Goal: Communication & Community: Answer question/provide support

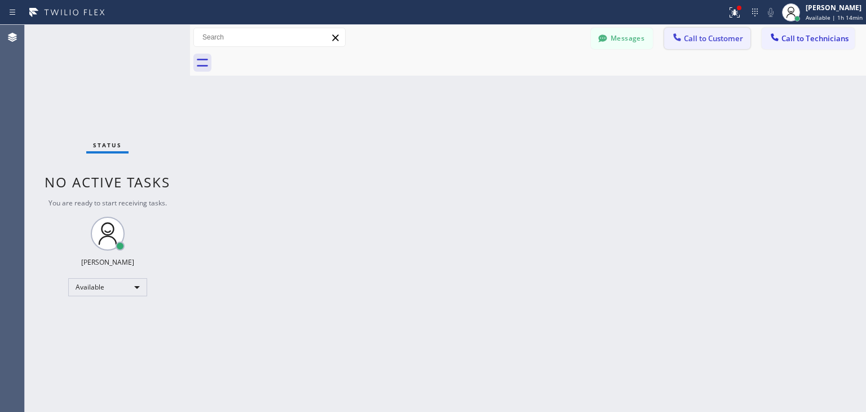
click at [733, 37] on span "Call to Customer" at bounding box center [713, 38] width 59 height 10
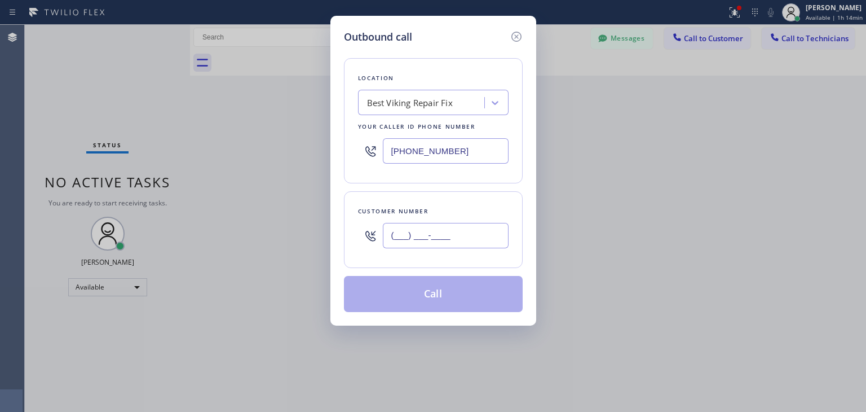
click at [476, 231] on input "(___) ___-____" at bounding box center [446, 235] width 126 height 25
paste input "408) 887-7056"
type input "[PHONE_NUMBER]"
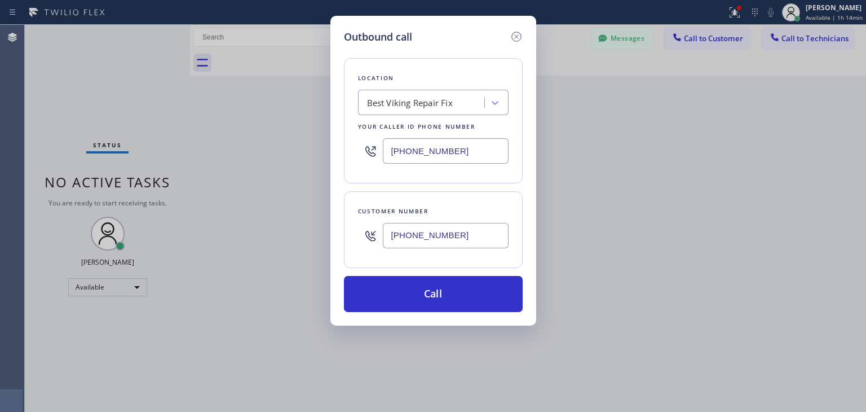
drag, startPoint x: 402, startPoint y: 86, endPoint x: 409, endPoint y: 98, distance: 13.6
click at [409, 98] on div "Location Best Viking Repair Fix Your caller id phone number [PHONE_NUMBER]" at bounding box center [433, 120] width 179 height 125
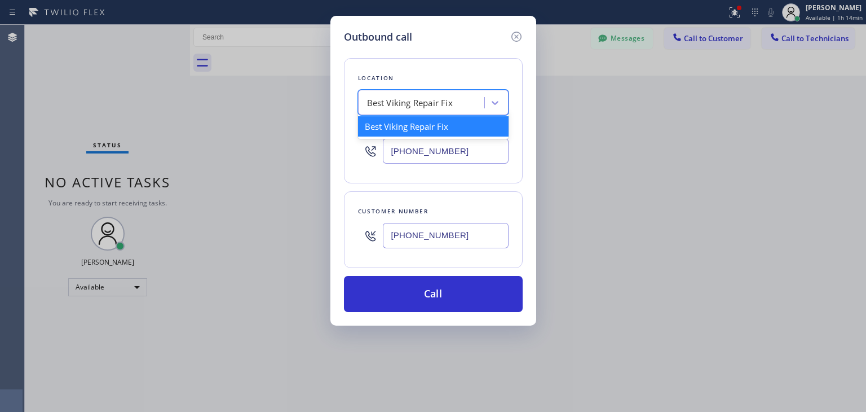
click at [409, 98] on div "Best Viking Repair Fix" at bounding box center [410, 102] width 86 height 13
paste input "Wolf Appliance Repair Expert"
type input "Wolf Appliance Repair Expert"
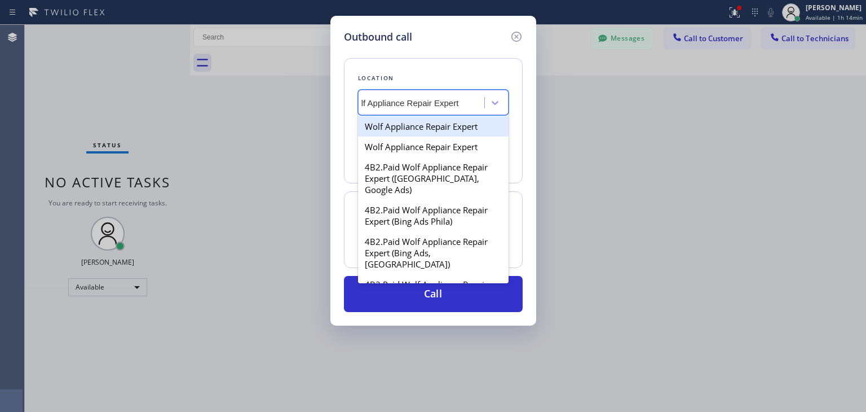
scroll to position [0, 17]
click at [429, 127] on div "Wolf Appliance Repair Expert" at bounding box center [433, 126] width 151 height 20
type input "[PHONE_NUMBER]"
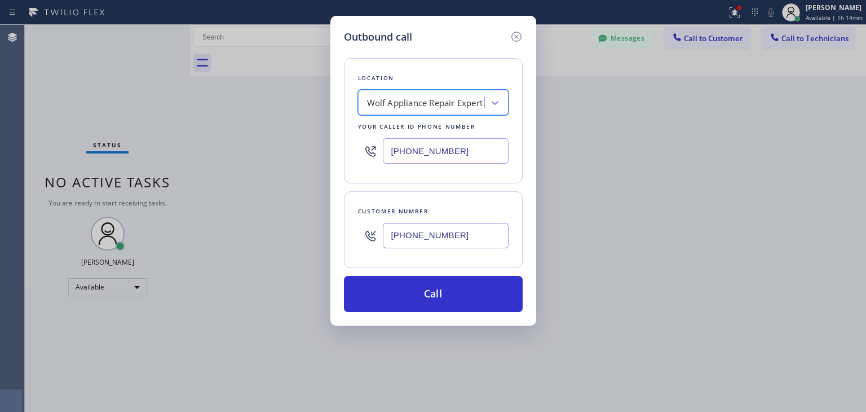
scroll to position [0, 0]
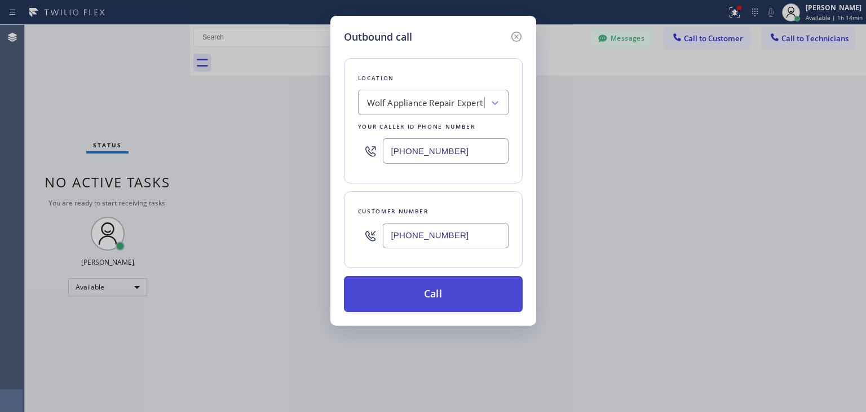
click at [442, 296] on button "Call" at bounding box center [433, 294] width 179 height 36
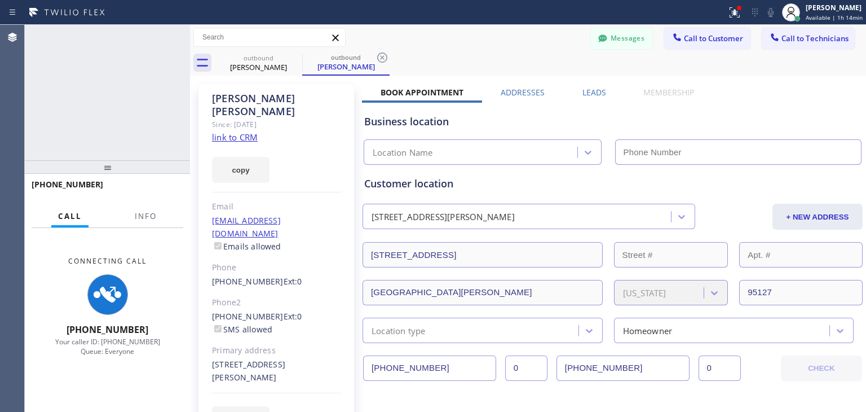
type input "[PHONE_NUMBER]"
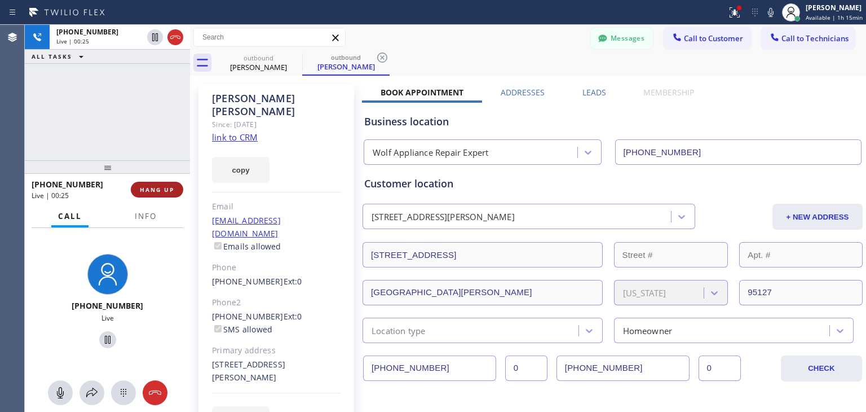
click at [164, 187] on span "HANG UP" at bounding box center [157, 190] width 34 height 8
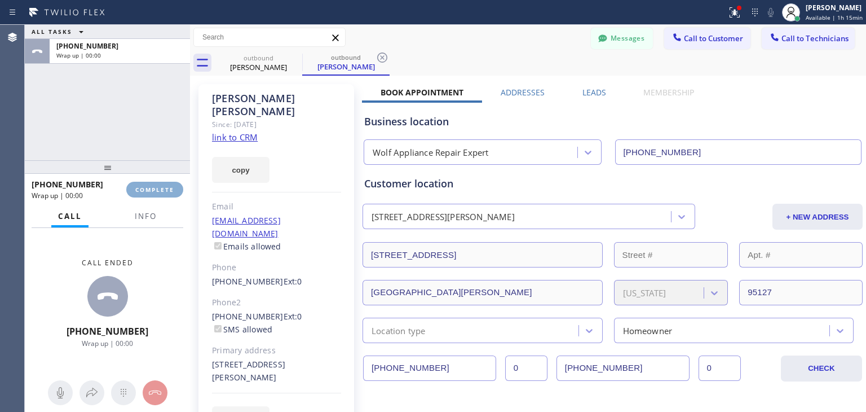
click at [164, 187] on span "COMPLETE" at bounding box center [154, 190] width 39 height 8
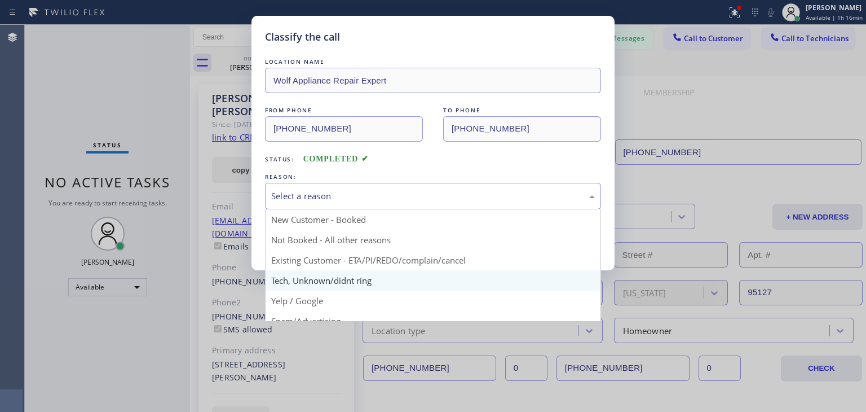
drag, startPoint x: 492, startPoint y: 201, endPoint x: 478, endPoint y: 270, distance: 70.7
click at [478, 209] on div "Select a reason New Customer - Booked Not Booked - All other reasons Existing C…" at bounding box center [433, 196] width 336 height 27
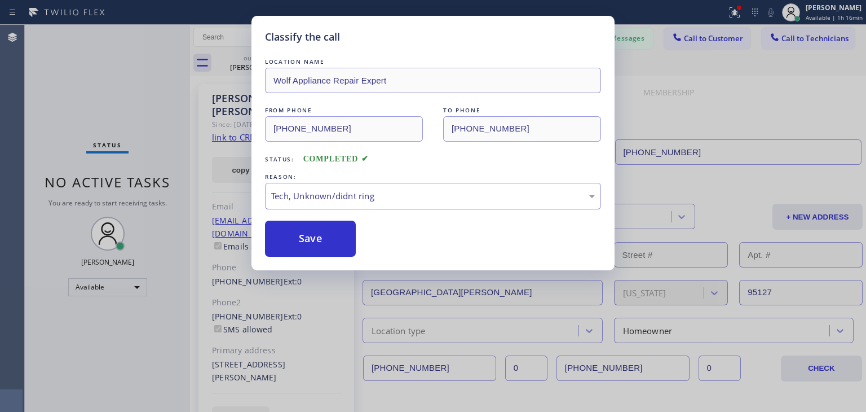
drag, startPoint x: 478, startPoint y: 270, endPoint x: 509, endPoint y: 197, distance: 79.6
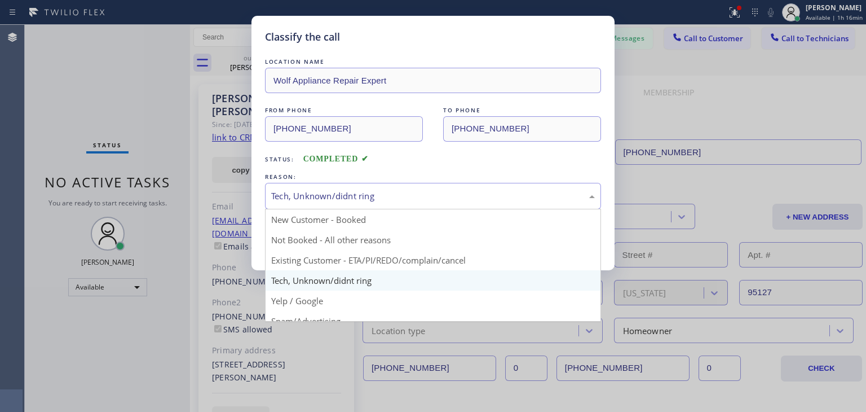
drag, startPoint x: 509, startPoint y: 197, endPoint x: 491, endPoint y: 269, distance: 74.6
click at [491, 209] on div "Tech, Unknown/didnt ring New Customer - Booked Not Booked - All other reasons E…" at bounding box center [433, 196] width 336 height 27
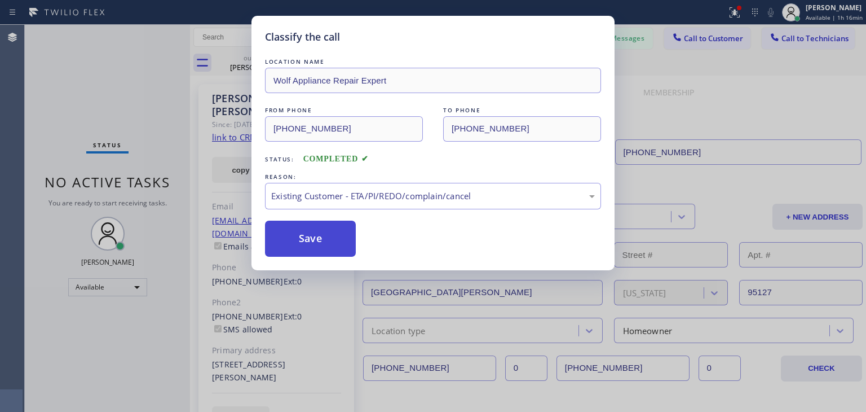
drag, startPoint x: 501, startPoint y: 261, endPoint x: 271, endPoint y: 240, distance: 230.5
click at [271, 240] on button "Save" at bounding box center [310, 239] width 91 height 36
click at [708, 32] on div "Classify the call LOCATION NAME Wolf Appliance Repair Expert FROM PHONE [PHONE_…" at bounding box center [433, 206] width 866 height 412
click at [706, 39] on div "Classify the call LOCATION NAME Wolf Appliance Repair Expert FROM PHONE [PHONE_…" at bounding box center [433, 206] width 866 height 412
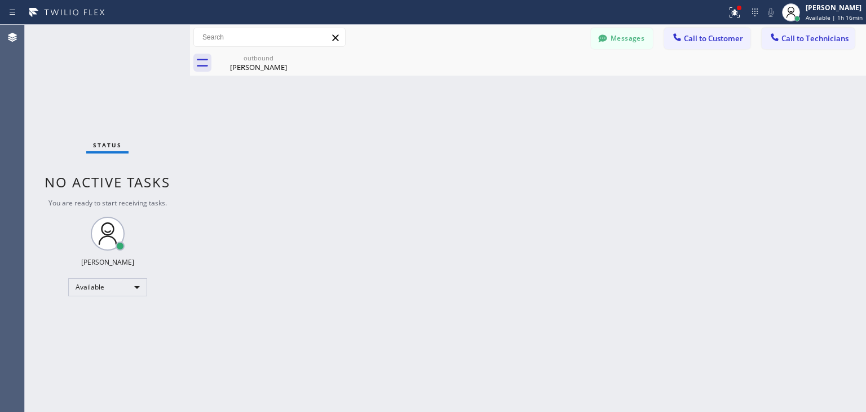
click at [706, 39] on span "Call to Customer" at bounding box center [713, 38] width 59 height 10
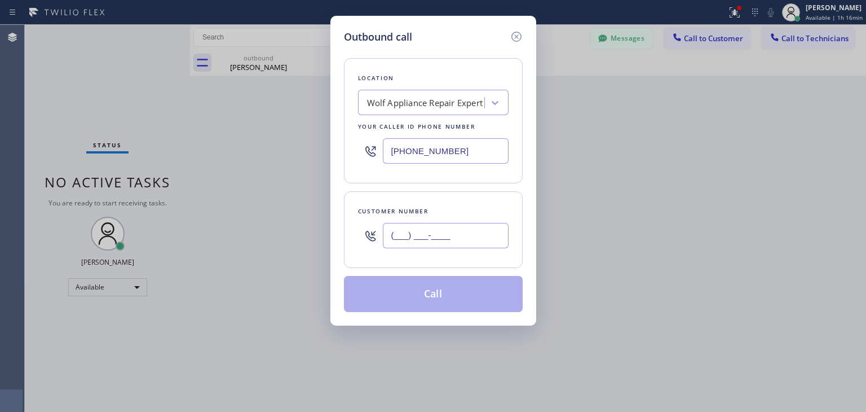
paste input "408) 887-7046"
click at [431, 240] on input "(___) ___-____" at bounding box center [446, 235] width 126 height 25
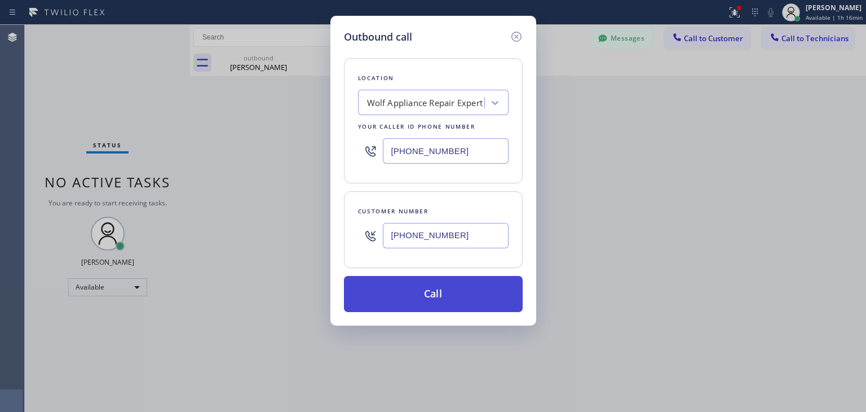
type input "[PHONE_NUMBER]"
click at [444, 296] on button "Call" at bounding box center [433, 294] width 179 height 36
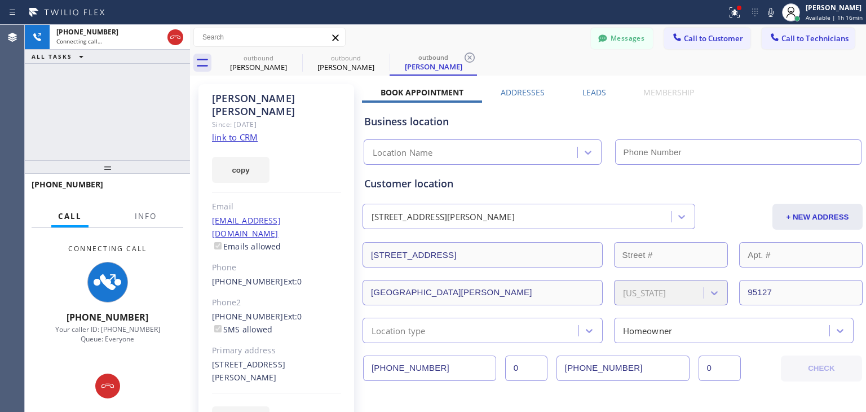
type input "[PHONE_NUMBER]"
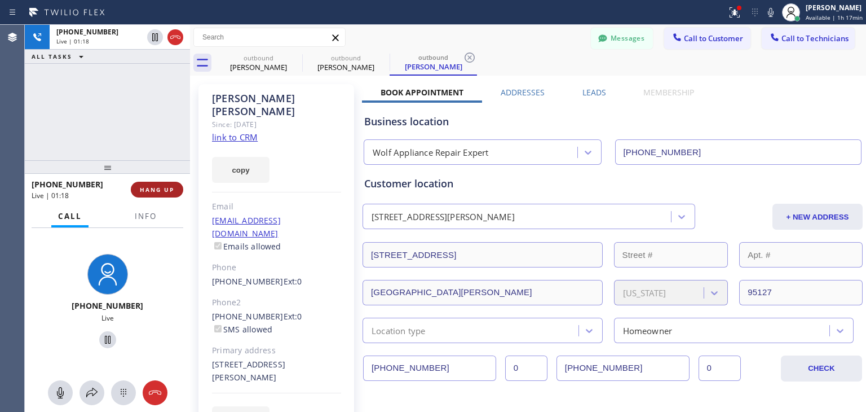
click at [171, 191] on span "HANG UP" at bounding box center [157, 190] width 34 height 8
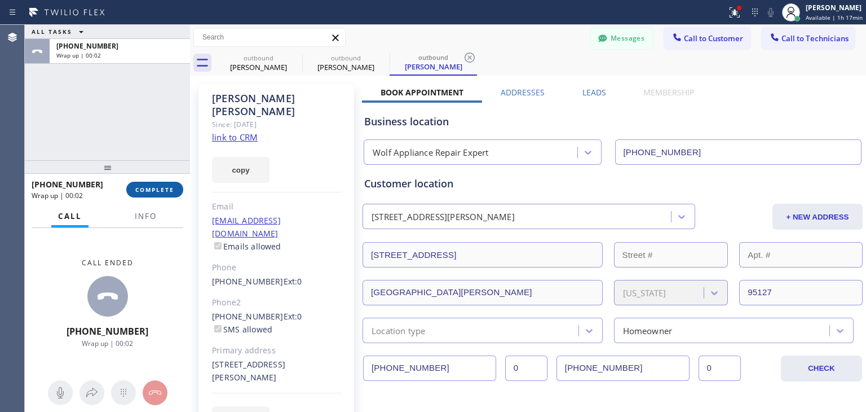
click at [171, 191] on span "COMPLETE" at bounding box center [154, 190] width 39 height 8
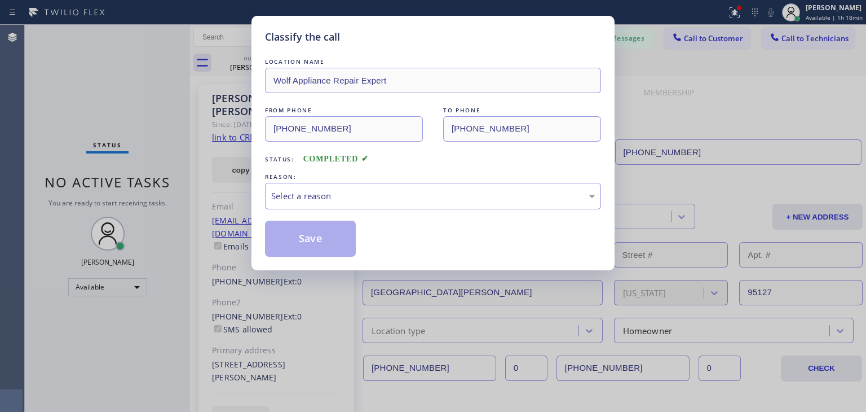
click at [331, 168] on div "LOCATION NAME Wolf Appliance Repair Expert FROM PHONE [PHONE_NUMBER] TO PHONE […" at bounding box center [433, 156] width 336 height 201
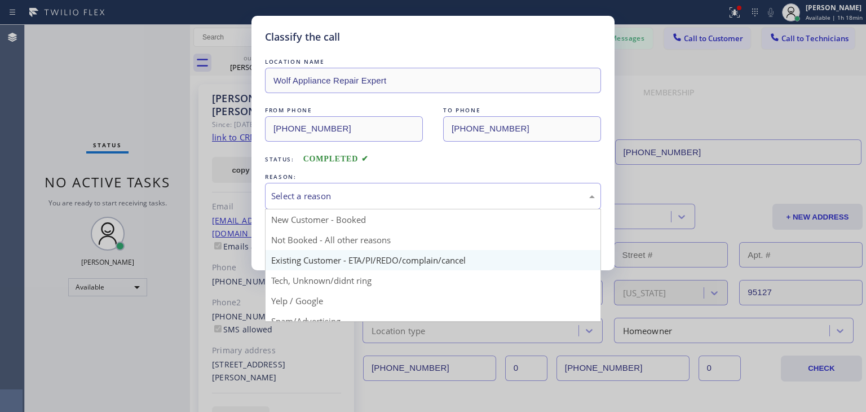
drag, startPoint x: 332, startPoint y: 193, endPoint x: 360, endPoint y: 264, distance: 76.5
click at [360, 209] on div "Select a reason New Customer - Booked Not Booked - All other reasons Existing C…" at bounding box center [433, 196] width 336 height 27
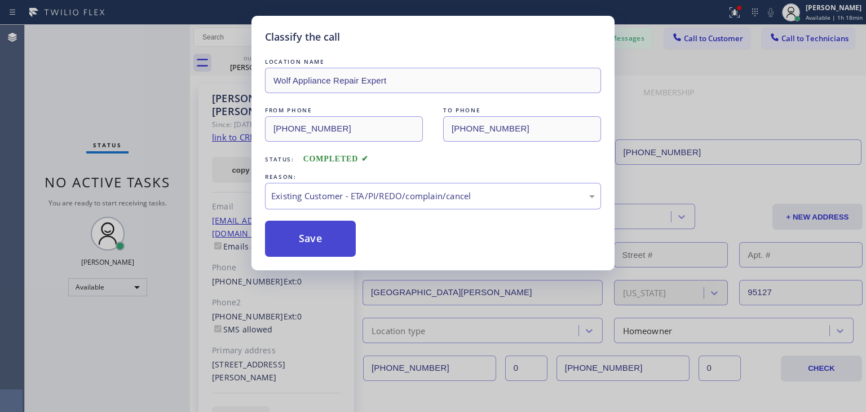
drag, startPoint x: 360, startPoint y: 264, endPoint x: 302, endPoint y: 232, distance: 66.1
click at [302, 232] on button "Save" at bounding box center [310, 239] width 91 height 36
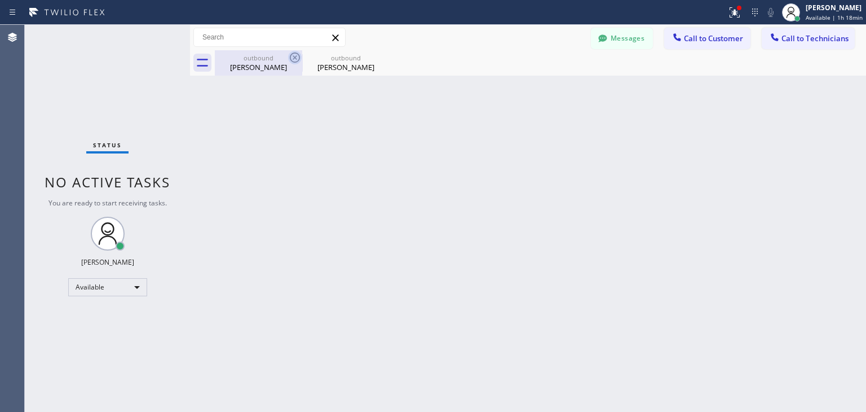
click at [290, 58] on icon at bounding box center [295, 57] width 10 height 10
click at [0, 0] on icon at bounding box center [0, 0] width 0 height 0
click at [290, 58] on div at bounding box center [541, 62] width 652 height 25
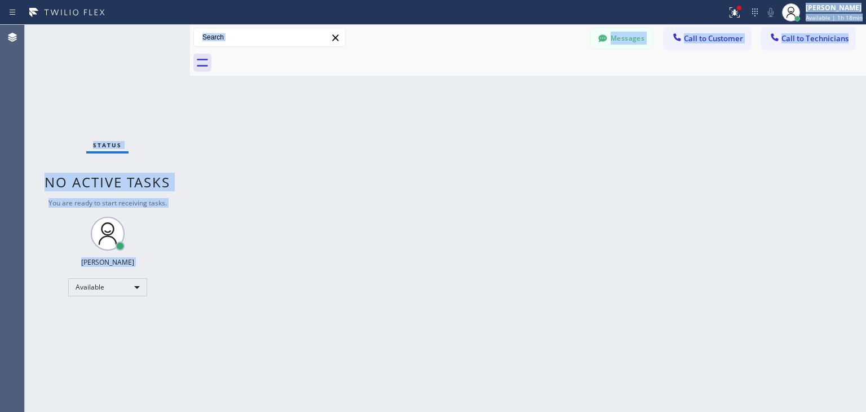
drag, startPoint x: 290, startPoint y: 58, endPoint x: 338, endPoint y: -49, distance: 117.6
click at [338, 0] on html "Status report Issues detected These issues could affect your workflow. Please c…" at bounding box center [433, 206] width 866 height 412
click at [729, 42] on span "Call to Customer" at bounding box center [713, 38] width 59 height 10
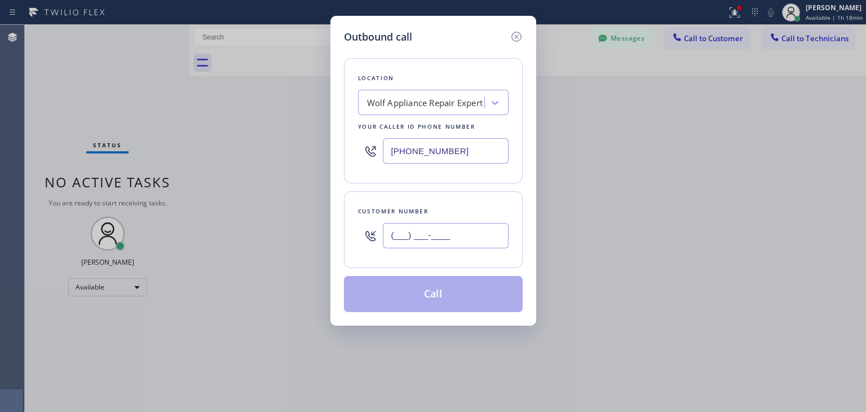
click at [458, 239] on input "(___) ___-____" at bounding box center [446, 235] width 126 height 25
paste input "408) 421-8508"
type input "[PHONE_NUMBER]"
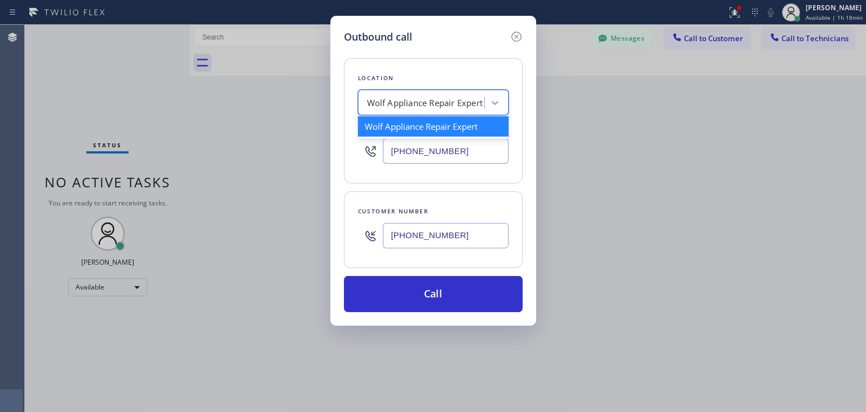
paste input "Elite Sub-Zero Appliance Repair"
type input "Elite Sub-Zero Appliance Repair"
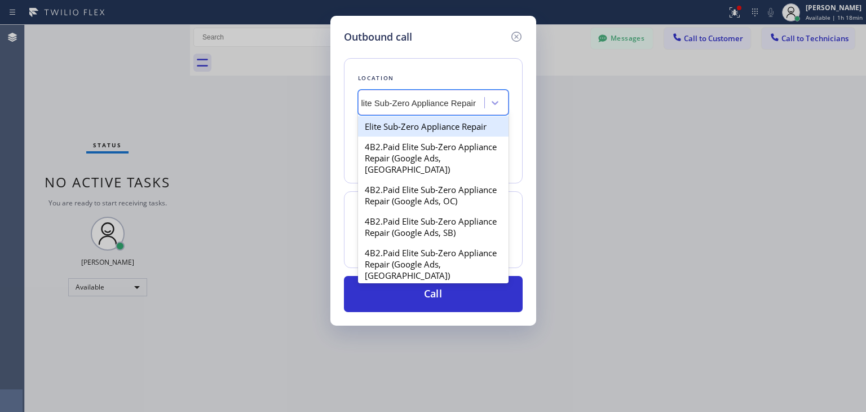
click at [424, 128] on div "Elite Sub-Zero Appliance Repair" at bounding box center [433, 126] width 151 height 20
type input "[PHONE_NUMBER]"
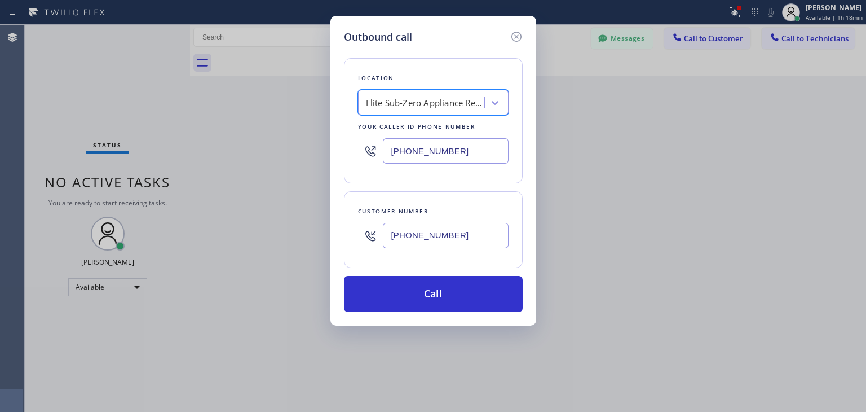
scroll to position [0, 1]
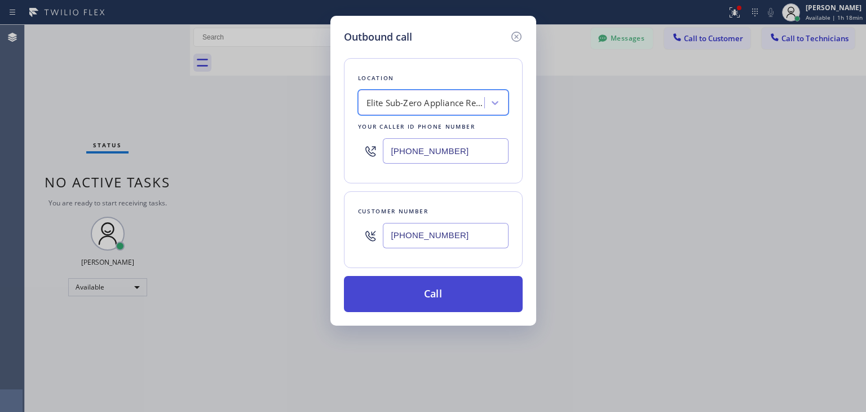
click at [433, 298] on button "Call" at bounding box center [433, 294] width 179 height 36
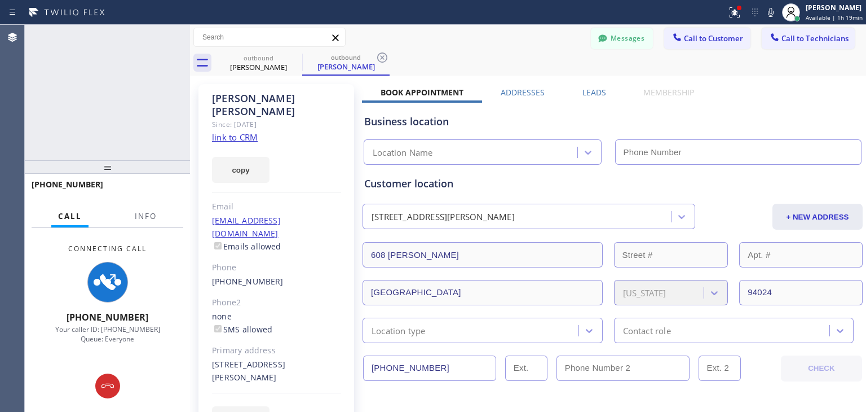
type input "[PHONE_NUMBER]"
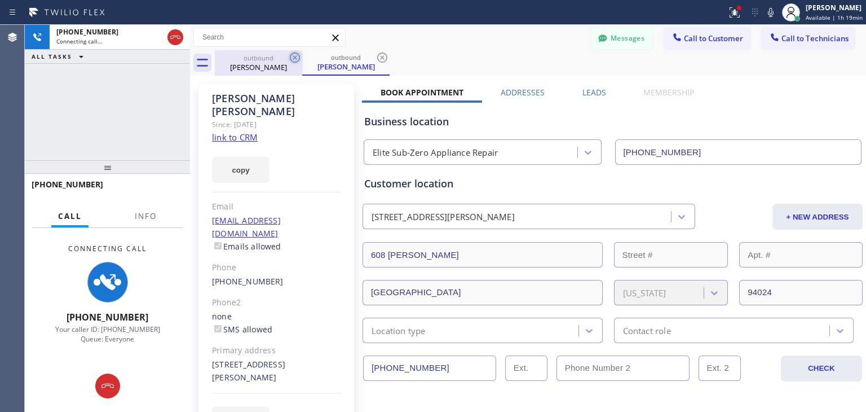
click at [296, 61] on icon at bounding box center [295, 57] width 10 height 10
click at [302, 61] on div "outbound [PERSON_NAME]" at bounding box center [345, 62] width 87 height 25
click at [377, 61] on icon at bounding box center [382, 57] width 10 height 10
click at [296, 61] on div "outbound [PERSON_NAME] outbound [PERSON_NAME]" at bounding box center [541, 62] width 652 height 25
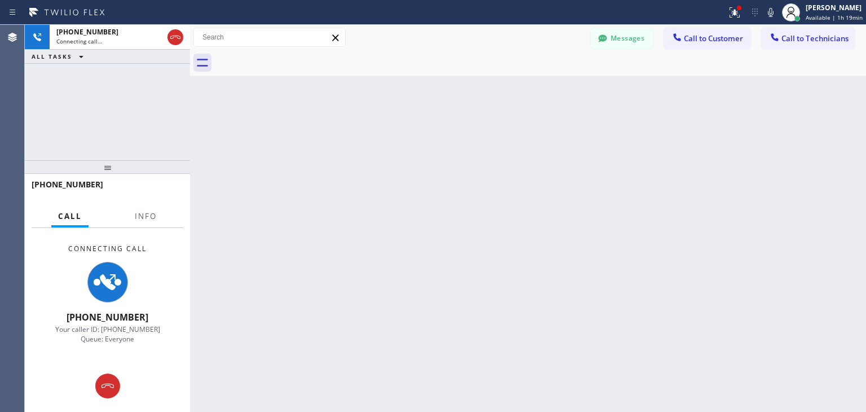
click at [296, 61] on div at bounding box center [541, 62] width 652 height 25
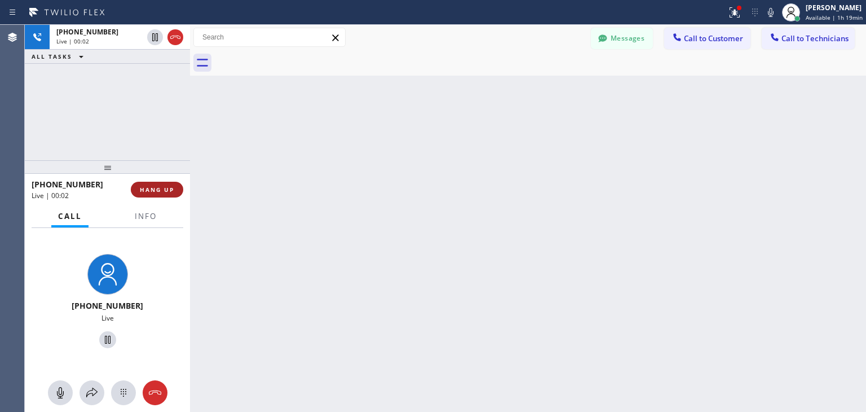
click at [169, 196] on button "HANG UP" at bounding box center [157, 190] width 52 height 16
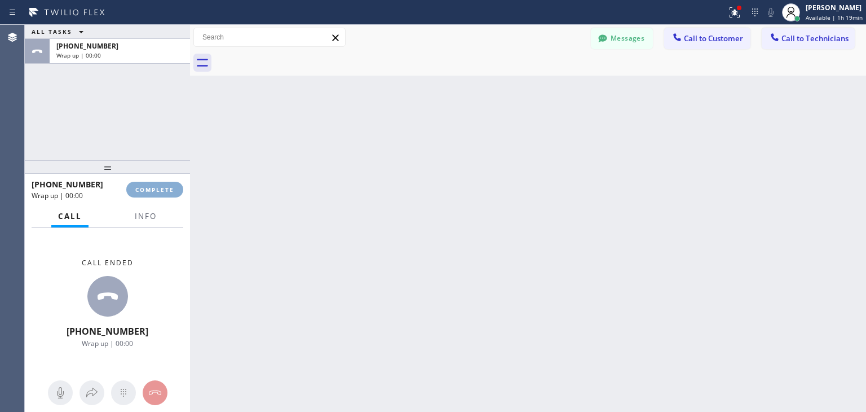
click at [169, 196] on button "COMPLETE" at bounding box center [154, 190] width 57 height 16
click at [228, 0] on html "Status report Issues detected These issues could affect your workflow. Please c…" at bounding box center [433, 206] width 866 height 412
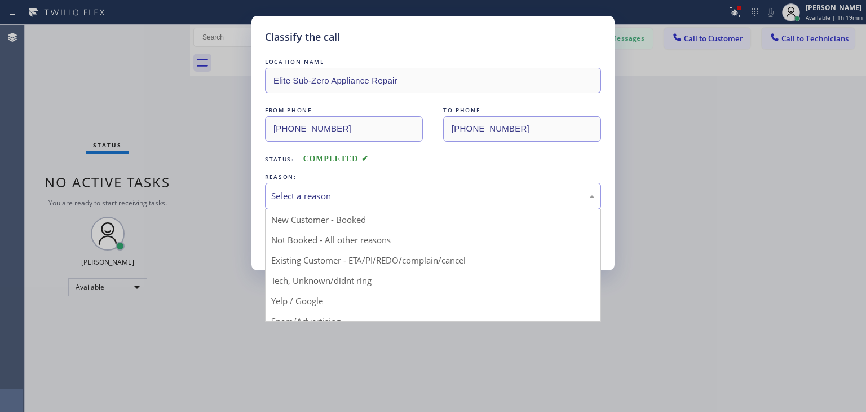
click at [544, 200] on div "Select a reason" at bounding box center [433, 196] width 324 height 13
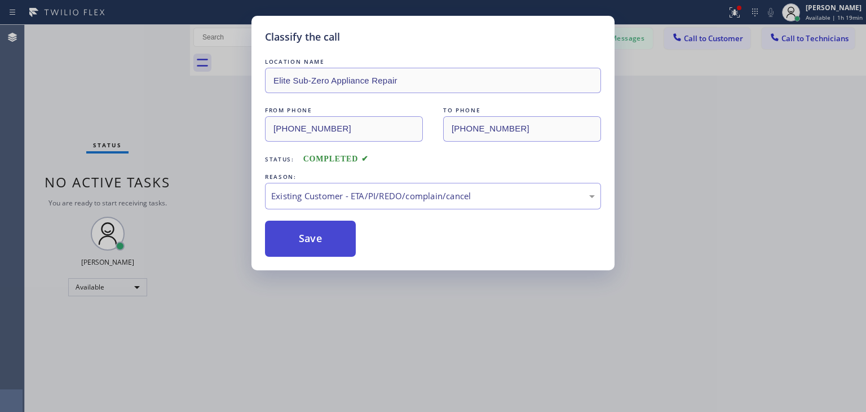
click at [320, 245] on button "Save" at bounding box center [310, 239] width 91 height 36
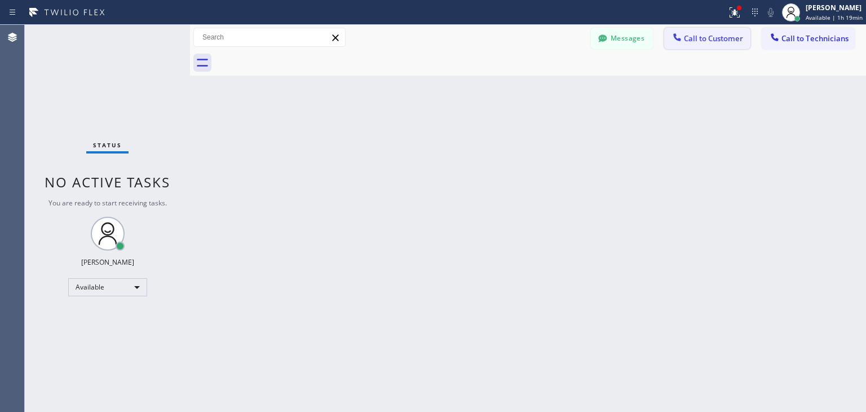
click at [695, 37] on span "Call to Customer" at bounding box center [713, 38] width 59 height 10
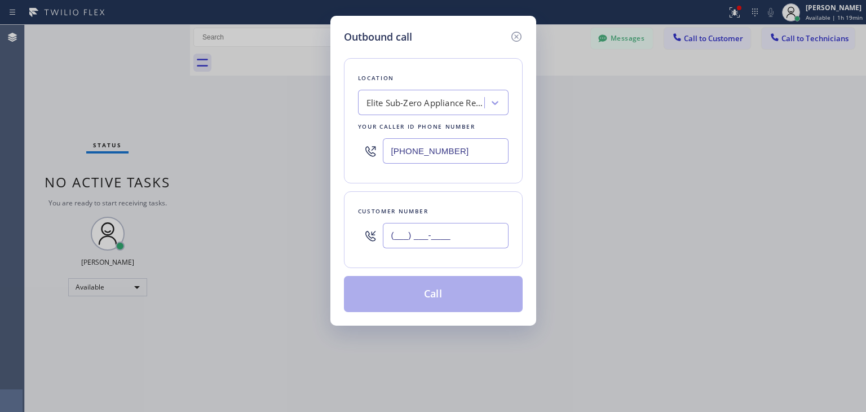
click at [468, 240] on input "(___) ___-____" at bounding box center [446, 235] width 126 height 25
paste input "408) 887-6528"
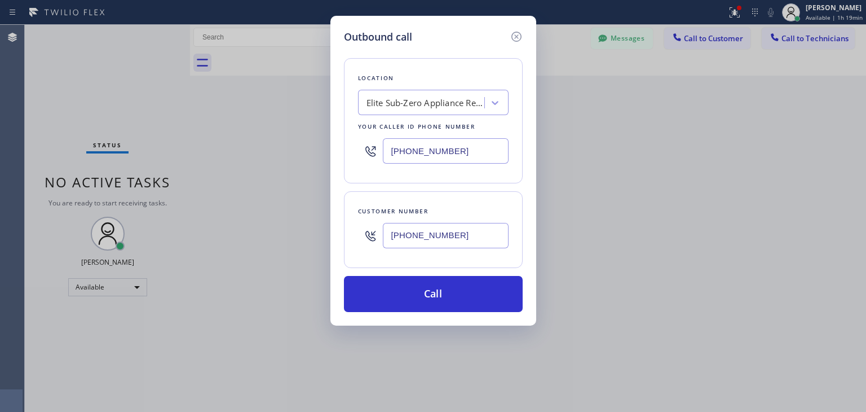
type input "[PHONE_NUMBER]"
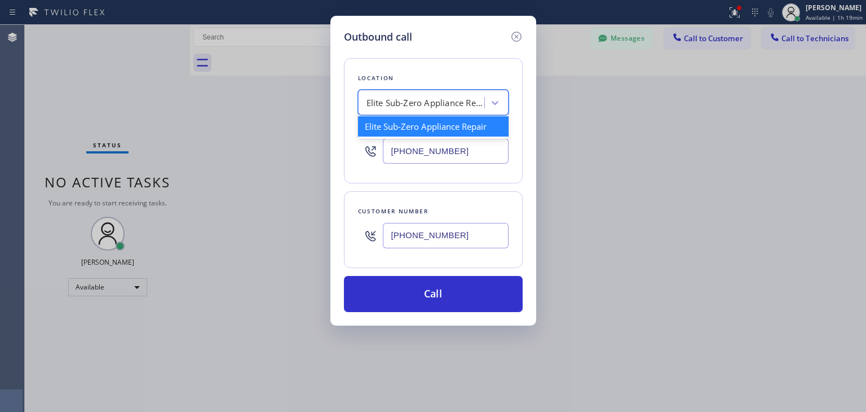
click at [437, 95] on div "Elite Sub-Zero Appliance Repair" at bounding box center [423, 103] width 123 height 20
paste input "Elite Sub-Zero Appliance Repair"
type input "Elite Sub-Zero Appliance Repair"
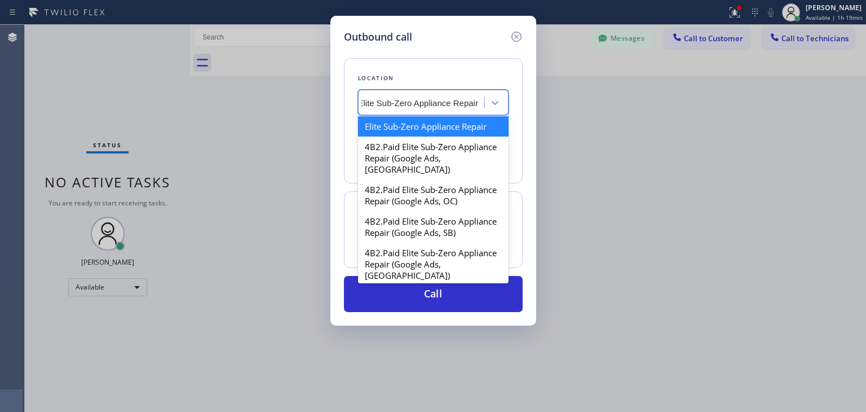
click at [439, 131] on div "Elite Sub-Zero Appliance Repair" at bounding box center [433, 126] width 151 height 20
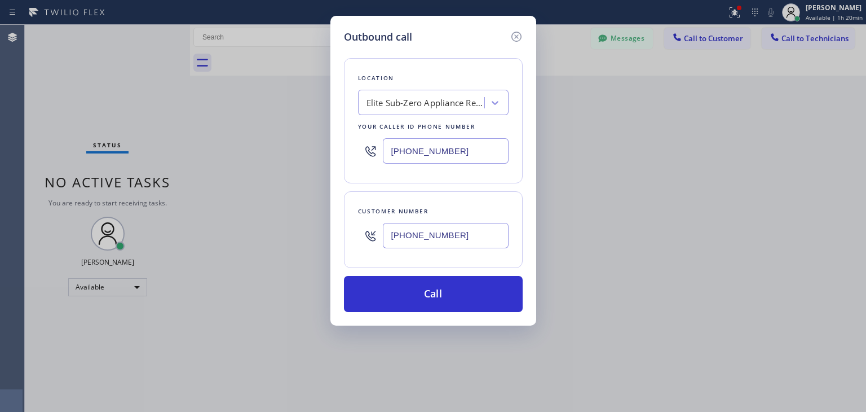
click at [390, 312] on div "Outbound call Location Elite Sub-Zero Appliance Repair Your caller id phone num…" at bounding box center [434, 171] width 206 height 310
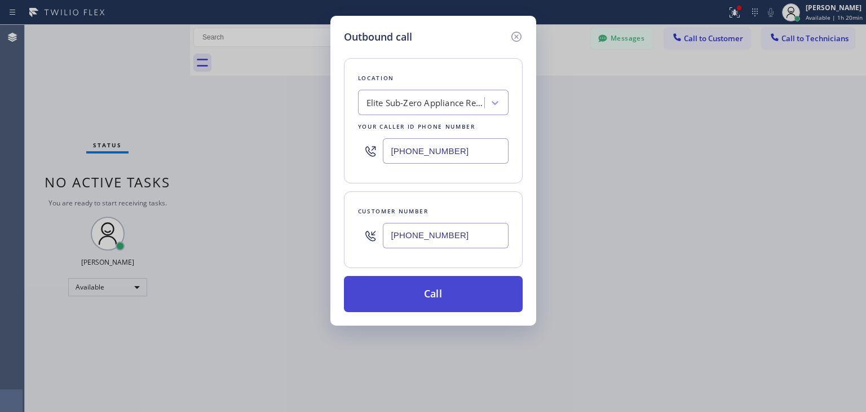
click at [412, 296] on button "Call" at bounding box center [433, 294] width 179 height 36
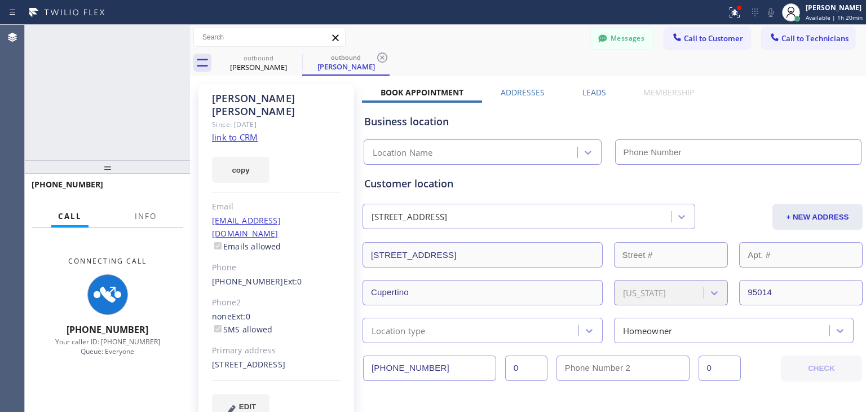
type input "[PHONE_NUMBER]"
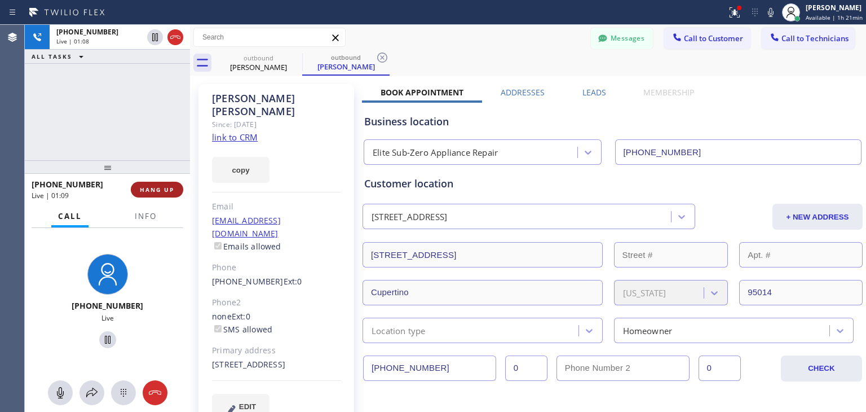
click at [153, 197] on button "HANG UP" at bounding box center [157, 190] width 52 height 16
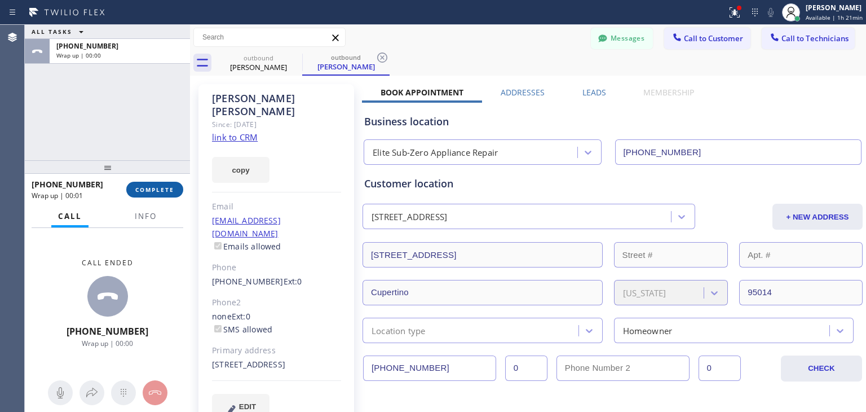
click at [153, 197] on button "COMPLETE" at bounding box center [154, 190] width 57 height 16
click at [429, 221] on div "ALL TASKS ALL TASKS ACTIVE TASKS TASKS IN WRAP UP [PHONE_NUMBER] Wrap up | 00:0…" at bounding box center [446, 218] width 842 height 387
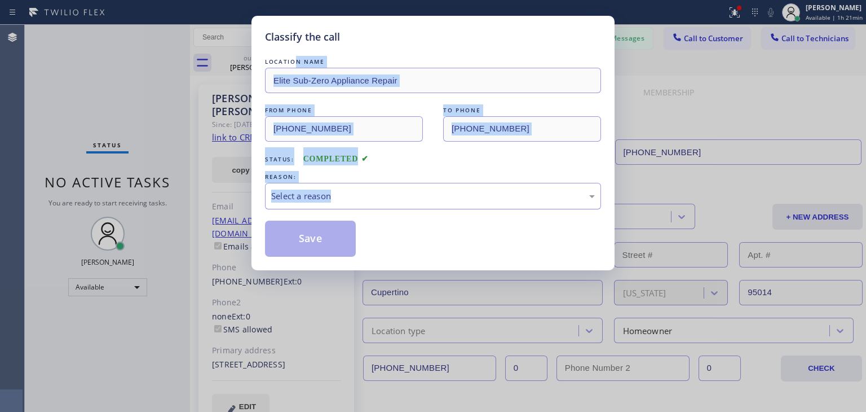
drag, startPoint x: 296, startPoint y: 60, endPoint x: 356, endPoint y: 206, distance: 158.1
click at [356, 206] on div "LOCATION NAME Elite Sub-Zero Appliance Repair FROM PHONE [PHONE_NUMBER] TO PHON…" at bounding box center [433, 156] width 336 height 201
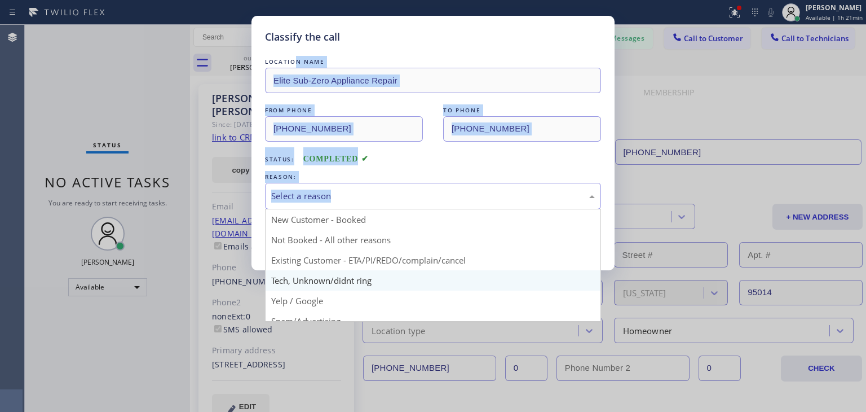
drag, startPoint x: 356, startPoint y: 206, endPoint x: 410, endPoint y: 280, distance: 91.4
click at [410, 209] on div "Select a reason New Customer - Booked Not Booked - All other reasons Existing C…" at bounding box center [433, 196] width 336 height 27
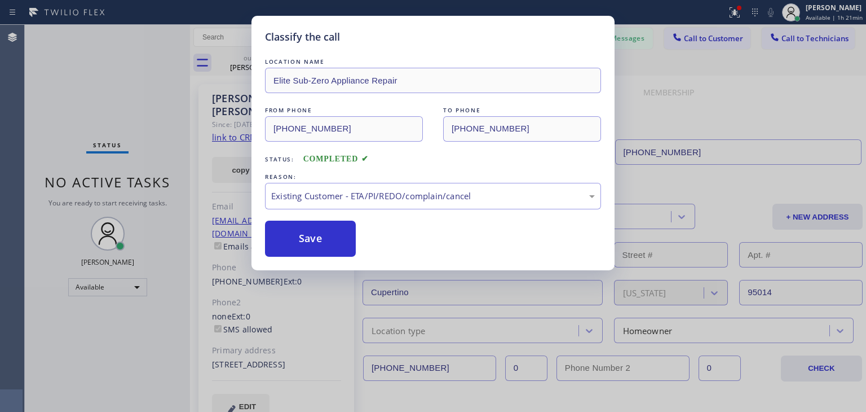
drag, startPoint x: 426, startPoint y: 267, endPoint x: 359, endPoint y: 256, distance: 68.6
drag, startPoint x: 359, startPoint y: 256, endPoint x: 340, endPoint y: 254, distance: 19.3
click at [340, 254] on div "Save" at bounding box center [433, 239] width 336 height 36
click at [340, 254] on button "Save" at bounding box center [310, 239] width 91 height 36
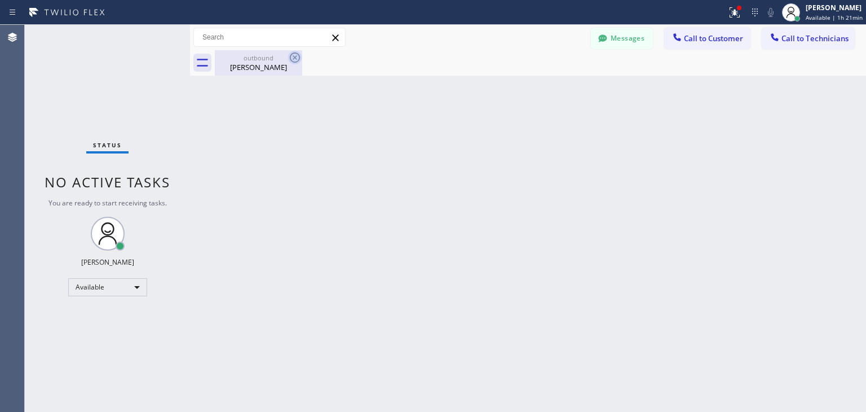
click at [289, 57] on icon at bounding box center [295, 58] width 14 height 14
click at [640, 50] on div "outbound [PERSON_NAME]" at bounding box center [541, 62] width 652 height 25
click at [637, 49] on div "Messages Call to Customer Call to Technicians Outbound call Location Elite Sub-…" at bounding box center [528, 37] width 676 height 25
click at [632, 46] on button "Messages" at bounding box center [622, 38] width 62 height 21
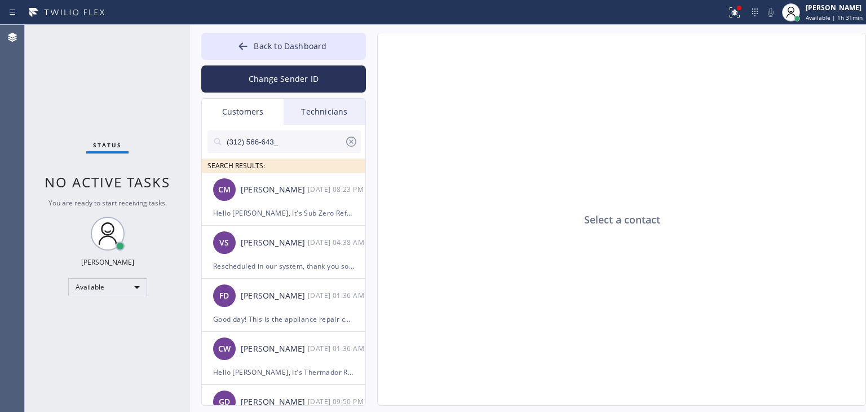
click at [284, 146] on input "(312) 566-643_" at bounding box center [285, 141] width 119 height 23
click at [284, 146] on input "text" at bounding box center [285, 141] width 119 height 23
type input "="
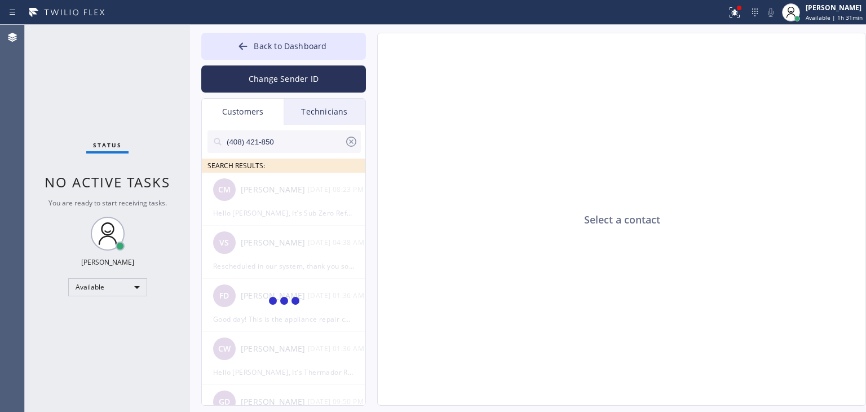
click at [284, 146] on input "(408) 421-850" at bounding box center [285, 141] width 119 height 23
type input "(408) 421-850"
click at [281, 208] on li "AL [PERSON_NAME] --:--" at bounding box center [284, 199] width 165 height 53
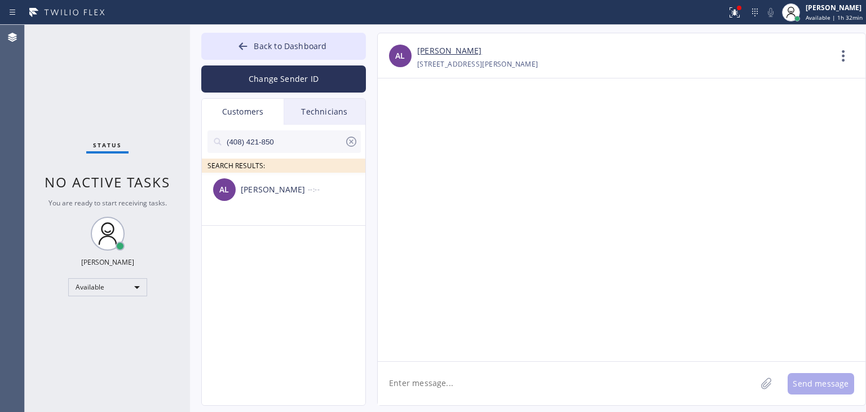
click at [454, 385] on textarea at bounding box center [567, 383] width 378 height 43
paste textarea "Elite Sub-Zero Appliance Repair"
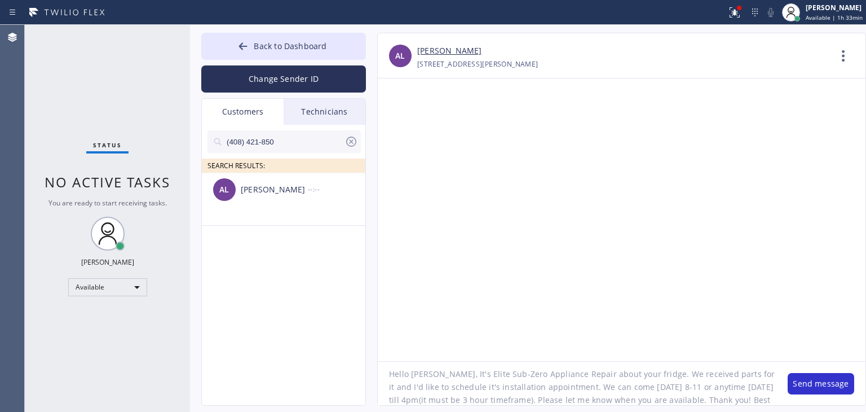
scroll to position [23, 0]
type textarea "Hello [PERSON_NAME], It's Elite Sub-Zero Appliance Repair about your fridge. We…"
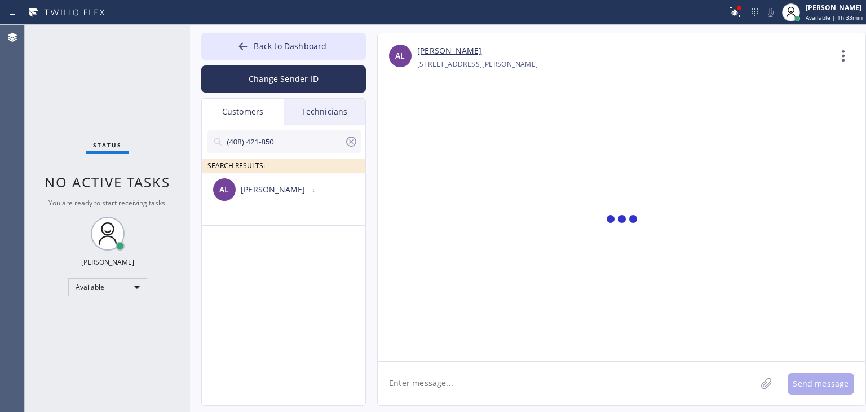
scroll to position [0, 0]
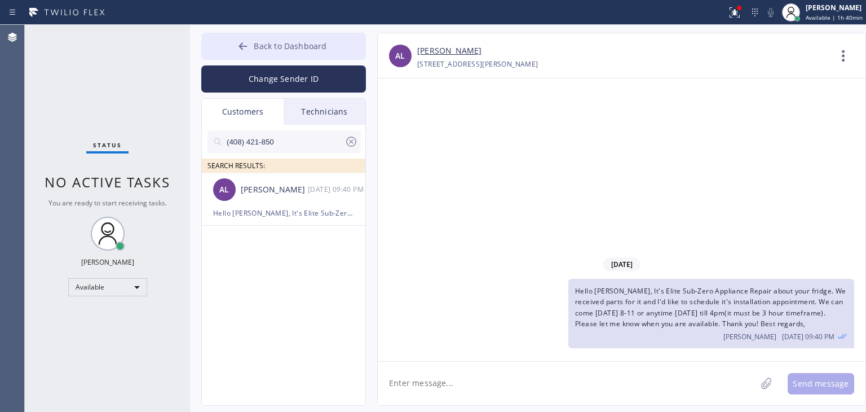
click at [341, 56] on button "Back to Dashboard" at bounding box center [283, 46] width 165 height 27
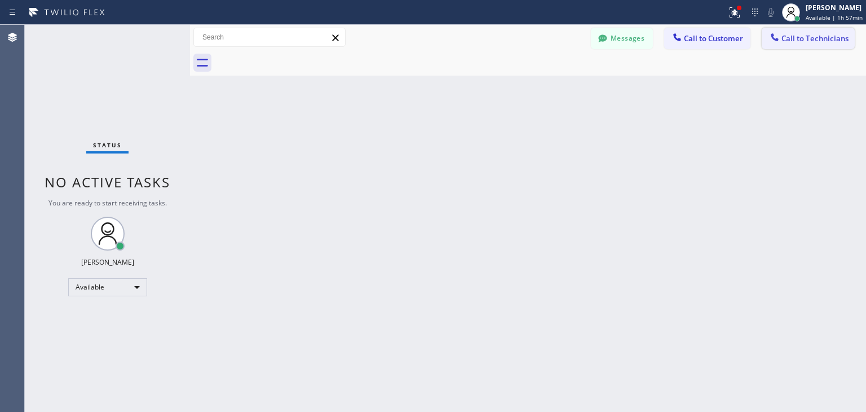
click at [776, 29] on button "Call to Technicians" at bounding box center [808, 38] width 93 height 21
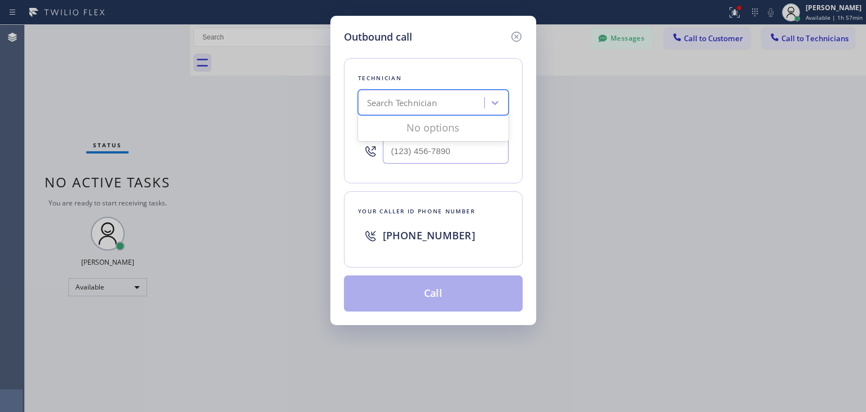
click at [462, 95] on div "Search Technician" at bounding box center [423, 103] width 123 height 20
type input "c"
type input "art"
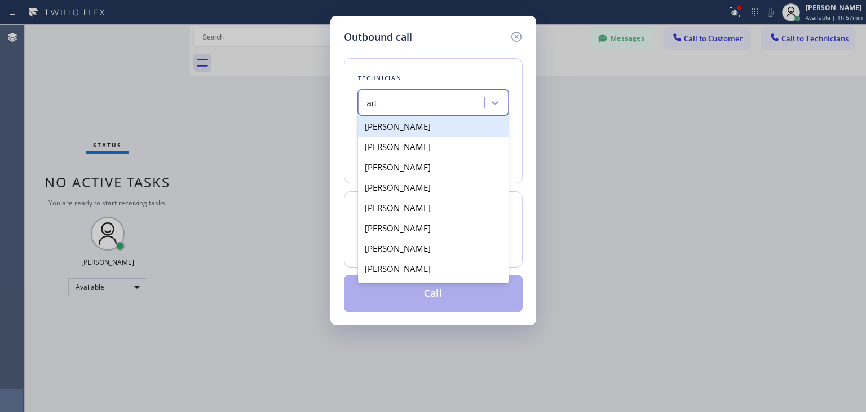
click at [452, 133] on div "[PERSON_NAME]" at bounding box center [433, 126] width 151 height 20
type input "[PHONE_NUMBER]"
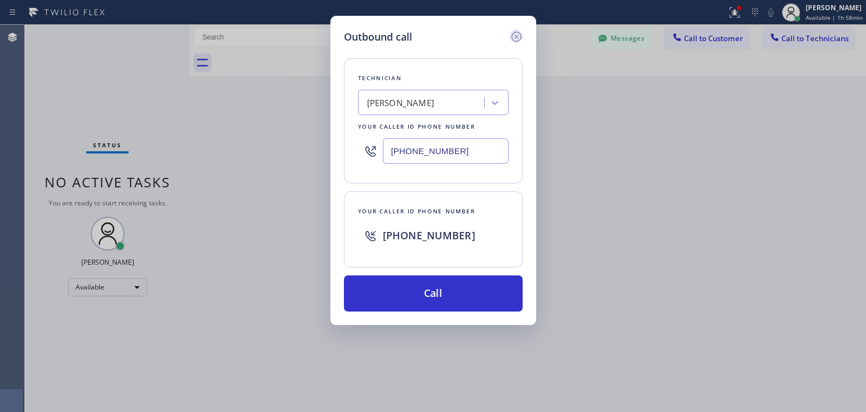
click at [516, 30] on icon at bounding box center [517, 37] width 14 height 14
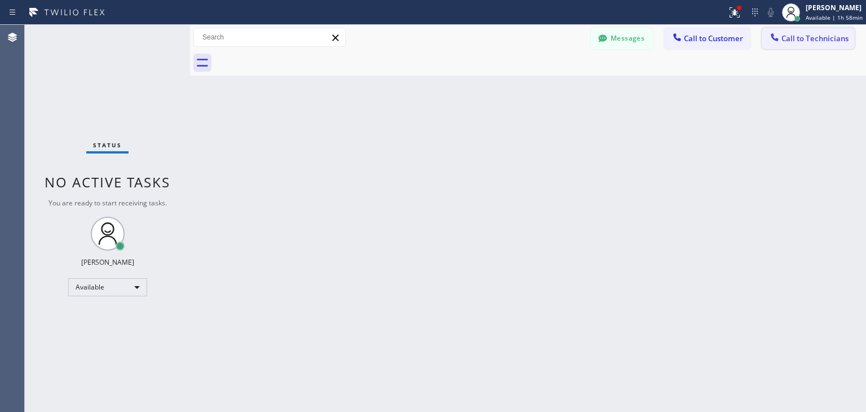
click at [808, 41] on span "Call to Technicians" at bounding box center [815, 38] width 67 height 10
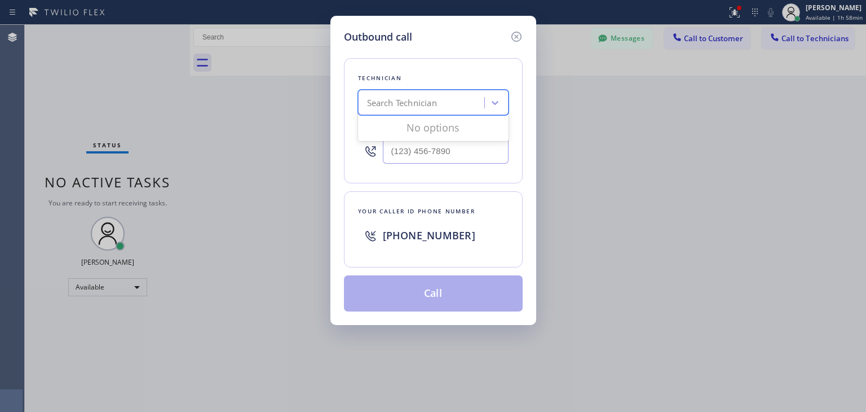
click at [435, 107] on div "Search Technician" at bounding box center [402, 102] width 70 height 13
type input "[PERSON_NAME]"
click at [438, 129] on div "[PERSON_NAME] Eranosyan" at bounding box center [433, 126] width 151 height 20
type input "[PHONE_NUMBER]"
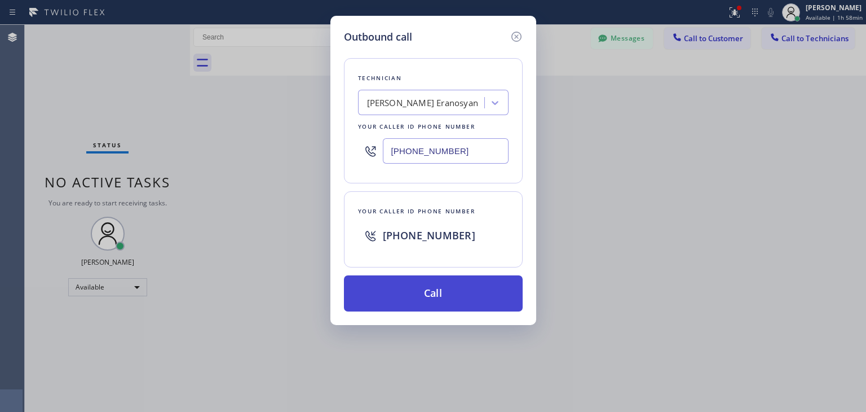
click at [426, 287] on button "Call" at bounding box center [433, 293] width 179 height 36
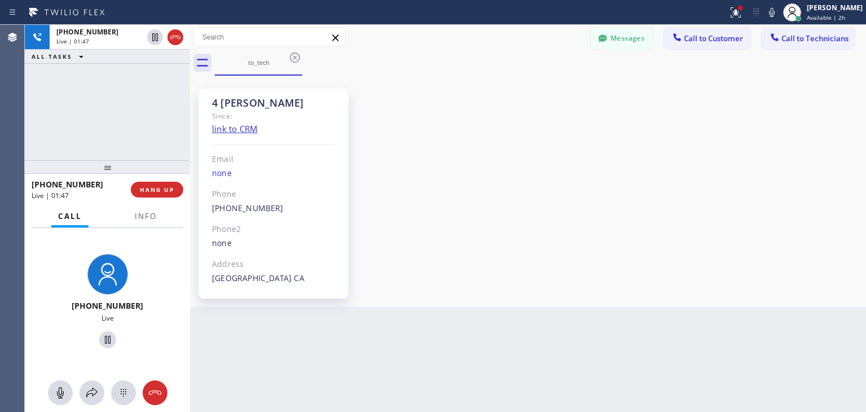
scroll to position [115, 0]
click at [161, 188] on span "HANG UP" at bounding box center [157, 190] width 34 height 8
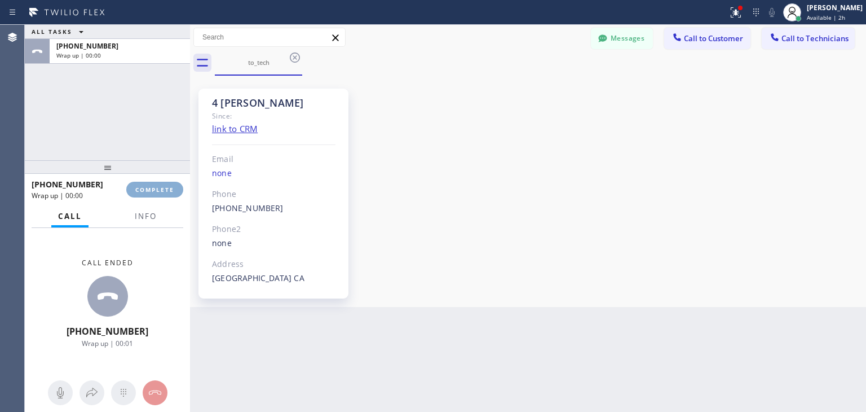
click at [161, 188] on span "COMPLETE" at bounding box center [154, 190] width 39 height 8
